Goal: Task Accomplishment & Management: Manage account settings

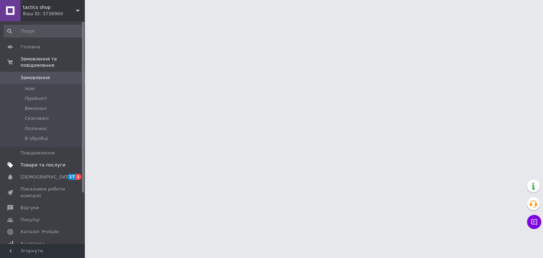
click at [59, 162] on span "Товари та послуги" at bounding box center [42, 165] width 45 height 6
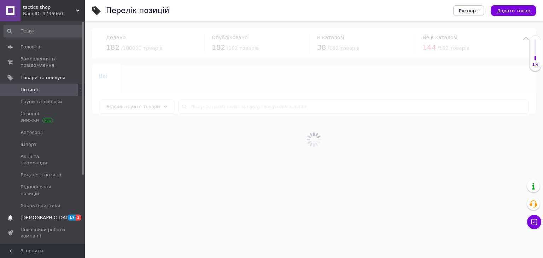
click at [63, 215] on span "[DEMOGRAPHIC_DATA]" at bounding box center [42, 218] width 45 height 6
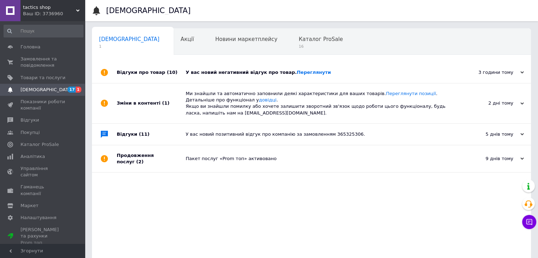
click at [322, 76] on div "У вас новий негативний відгук про товар. Переглянути" at bounding box center [319, 72] width 267 height 21
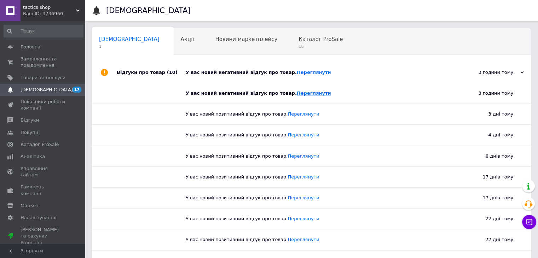
click at [298, 92] on link "Переглянути" at bounding box center [314, 92] width 34 height 5
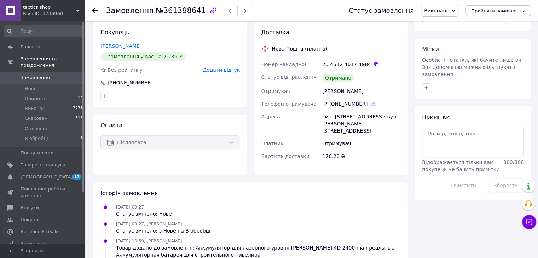
scroll to position [247, 0]
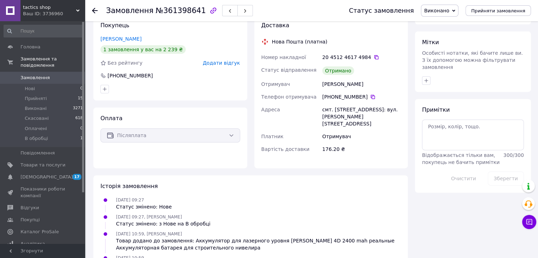
click at [95, 11] on icon at bounding box center [95, 11] width 6 height 6
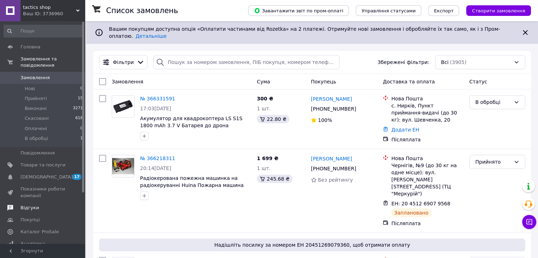
click at [49, 205] on span "Відгуки" at bounding box center [42, 208] width 45 height 6
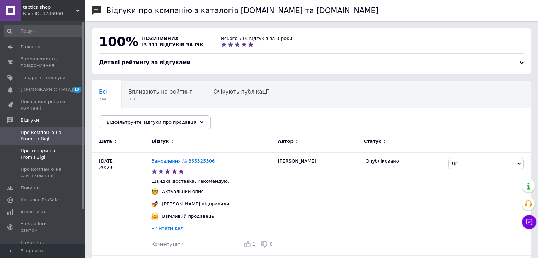
click at [54, 157] on span "Про товари на Prom і Bigl" at bounding box center [42, 154] width 45 height 13
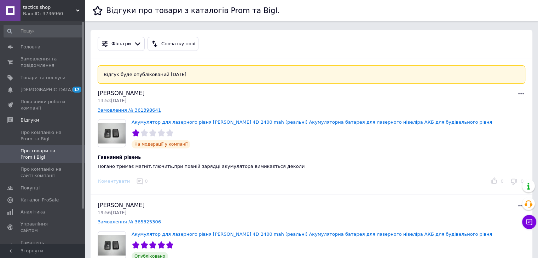
click at [140, 110] on link "Замовлення № 361398641" at bounding box center [129, 109] width 63 height 5
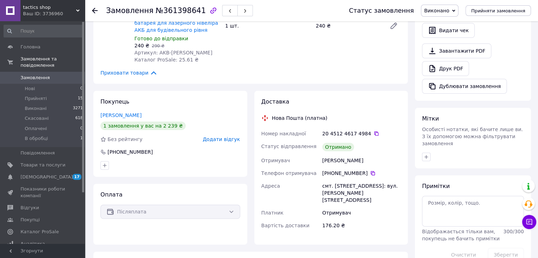
scroll to position [177, 0]
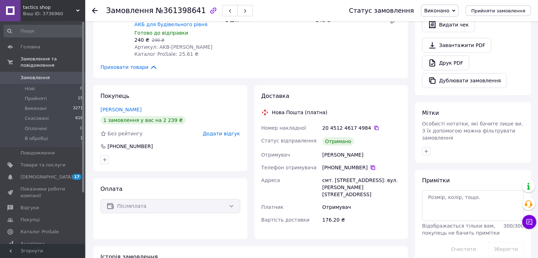
click at [370, 165] on icon at bounding box center [373, 168] width 6 height 6
